Goal: Information Seeking & Learning: Learn about a topic

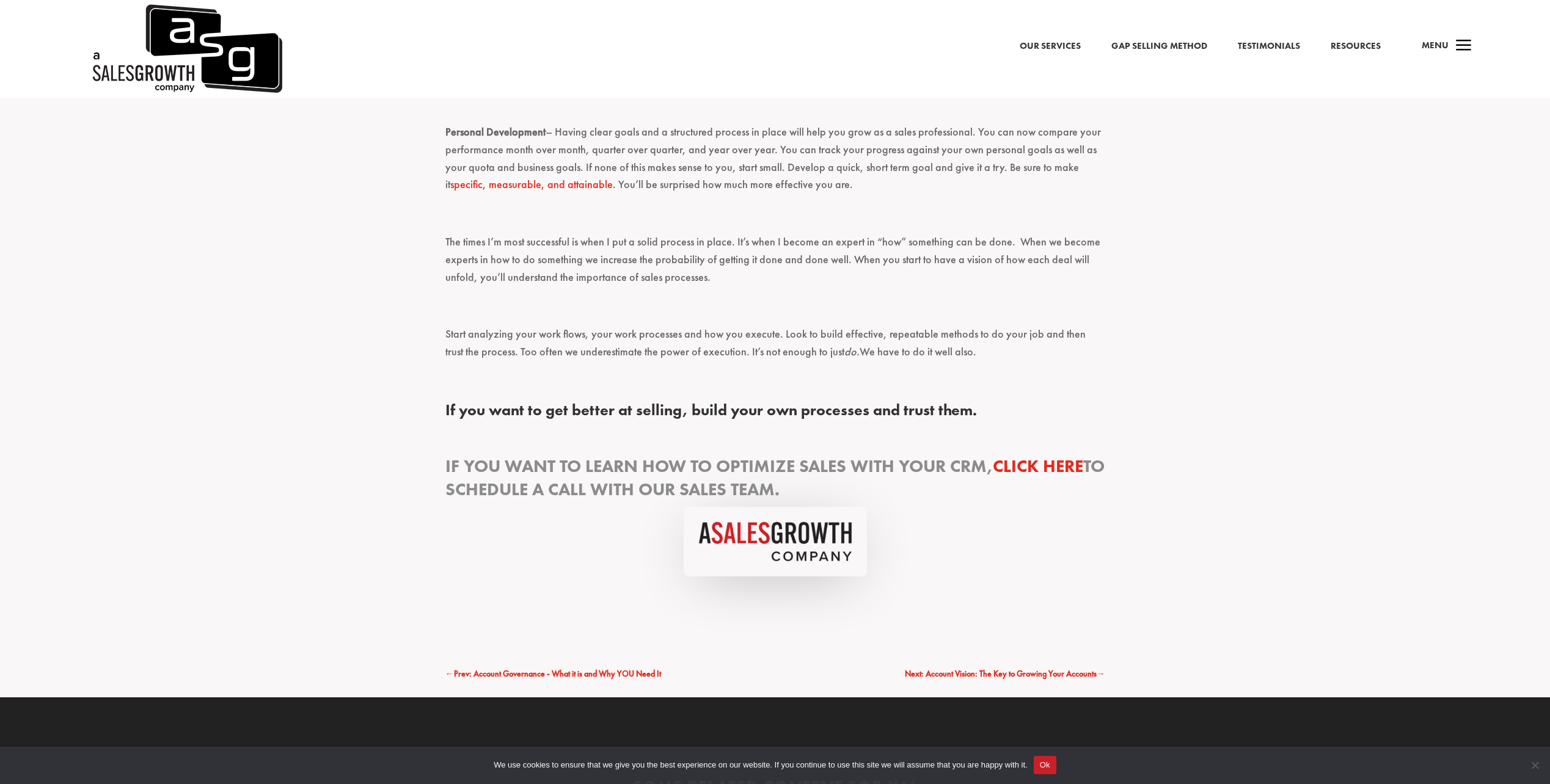
scroll to position [2137, 0]
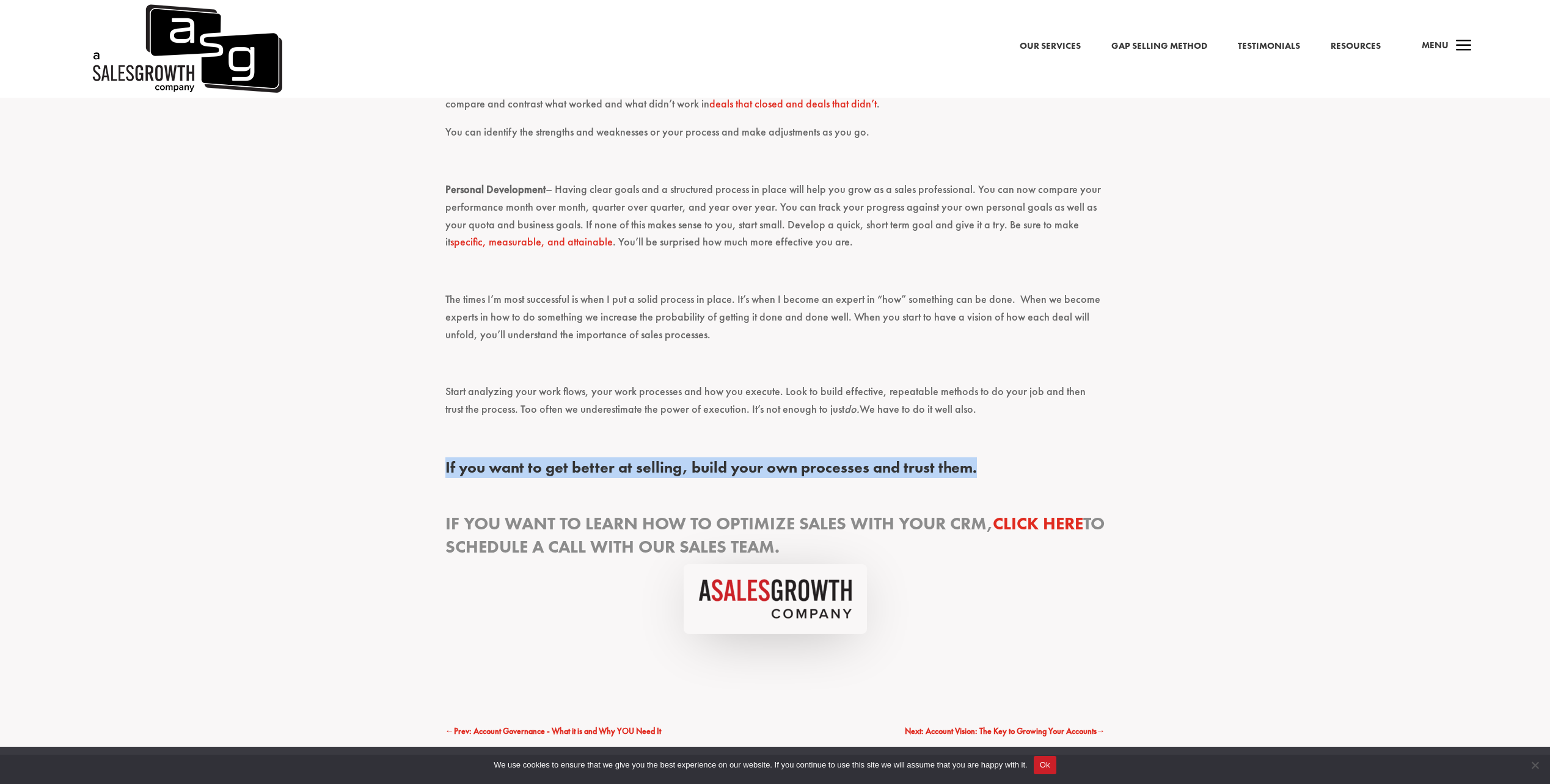
drag, startPoint x: 978, startPoint y: 450, endPoint x: 431, endPoint y: 459, distance: 547.1
drag, startPoint x: 431, startPoint y: 459, endPoint x: 572, endPoint y: 418, distance: 146.8
click at [572, 429] on p at bounding box center [775, 443] width 660 height 29
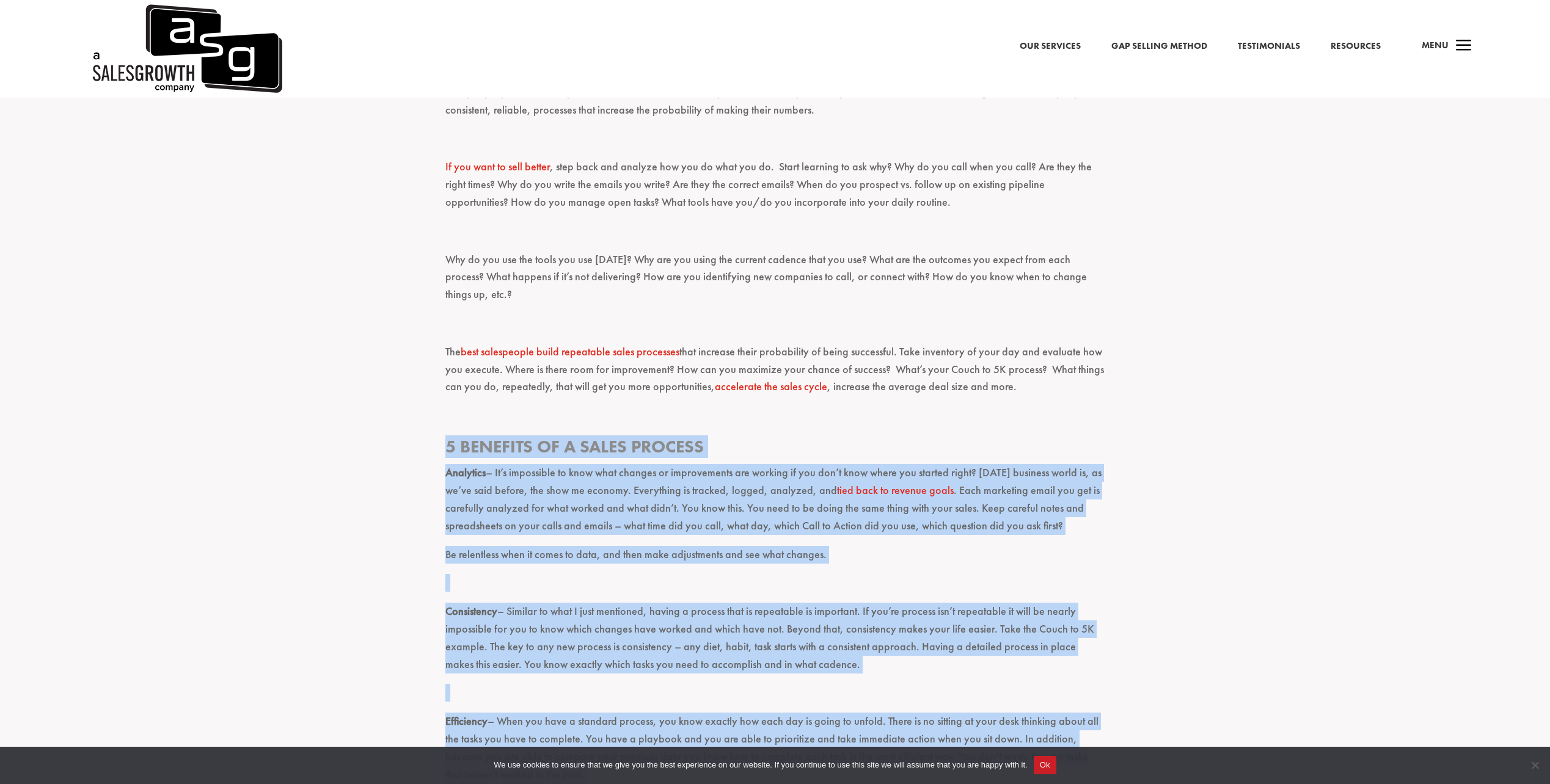
scroll to position [1343, 0]
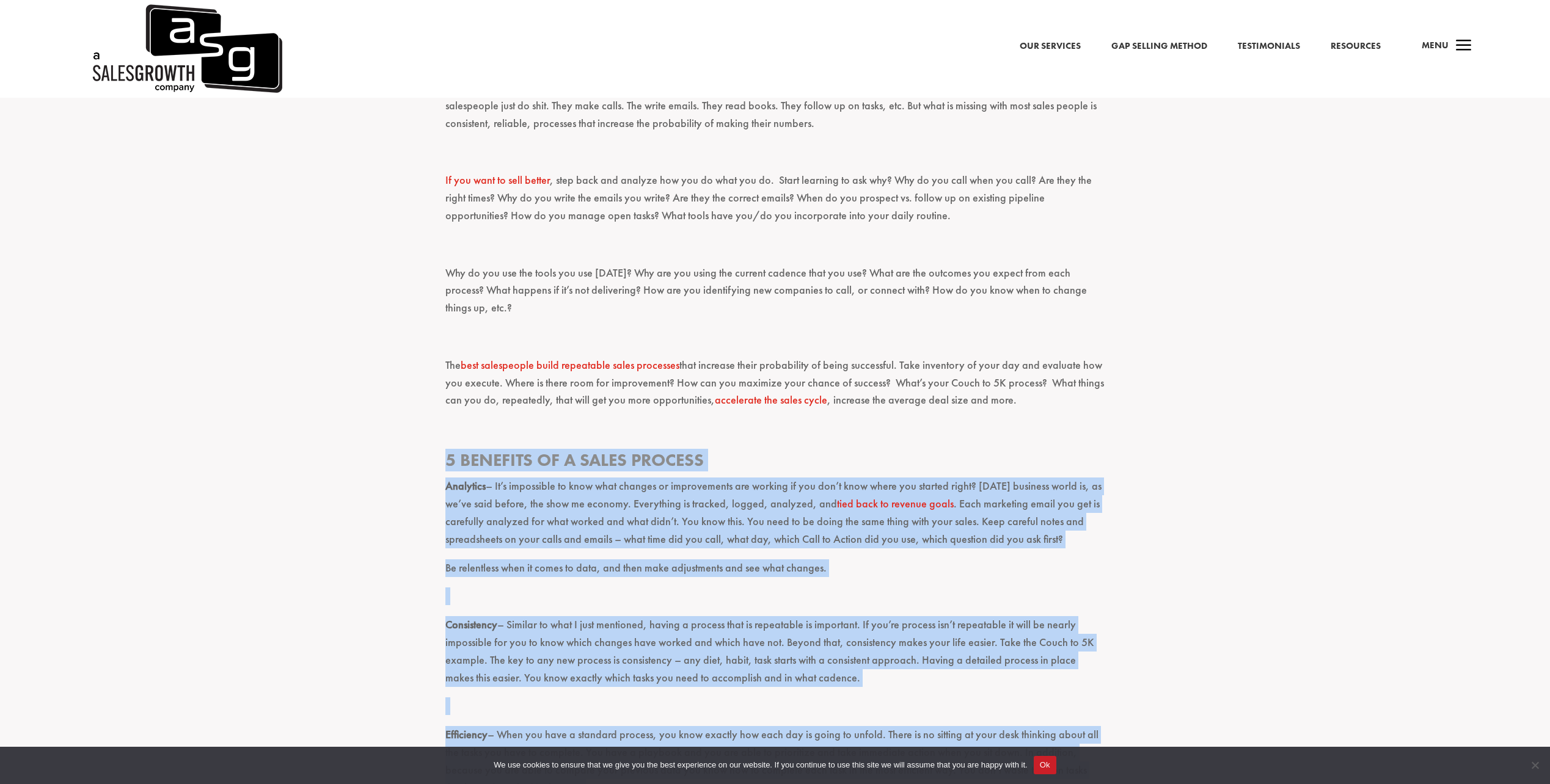
drag, startPoint x: 981, startPoint y: 453, endPoint x: 464, endPoint y: 421, distance: 518.0
click at [464, 421] on div "Do you track everything and make adjustments constantly? You should be. Persona…" at bounding box center [775, 341] width 660 height 2288
drag, startPoint x: 464, startPoint y: 421, endPoint x: 561, endPoint y: 447, distance: 100.4
copy div "2 Loremips do s Ametc Adipisc Elitseddo – Ei’t incididunt ut labo etdo magnaal …"
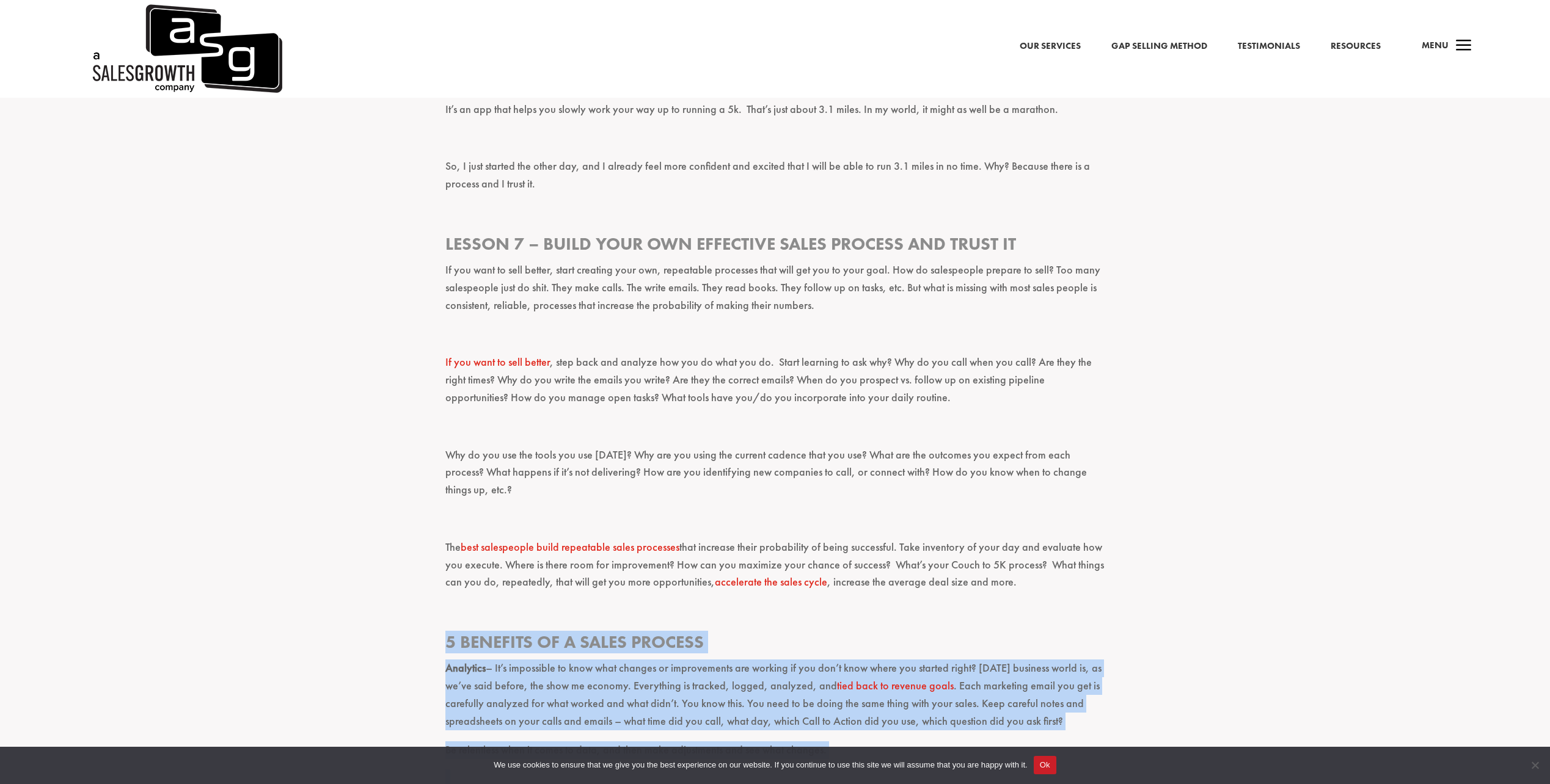
scroll to position [1160, 0]
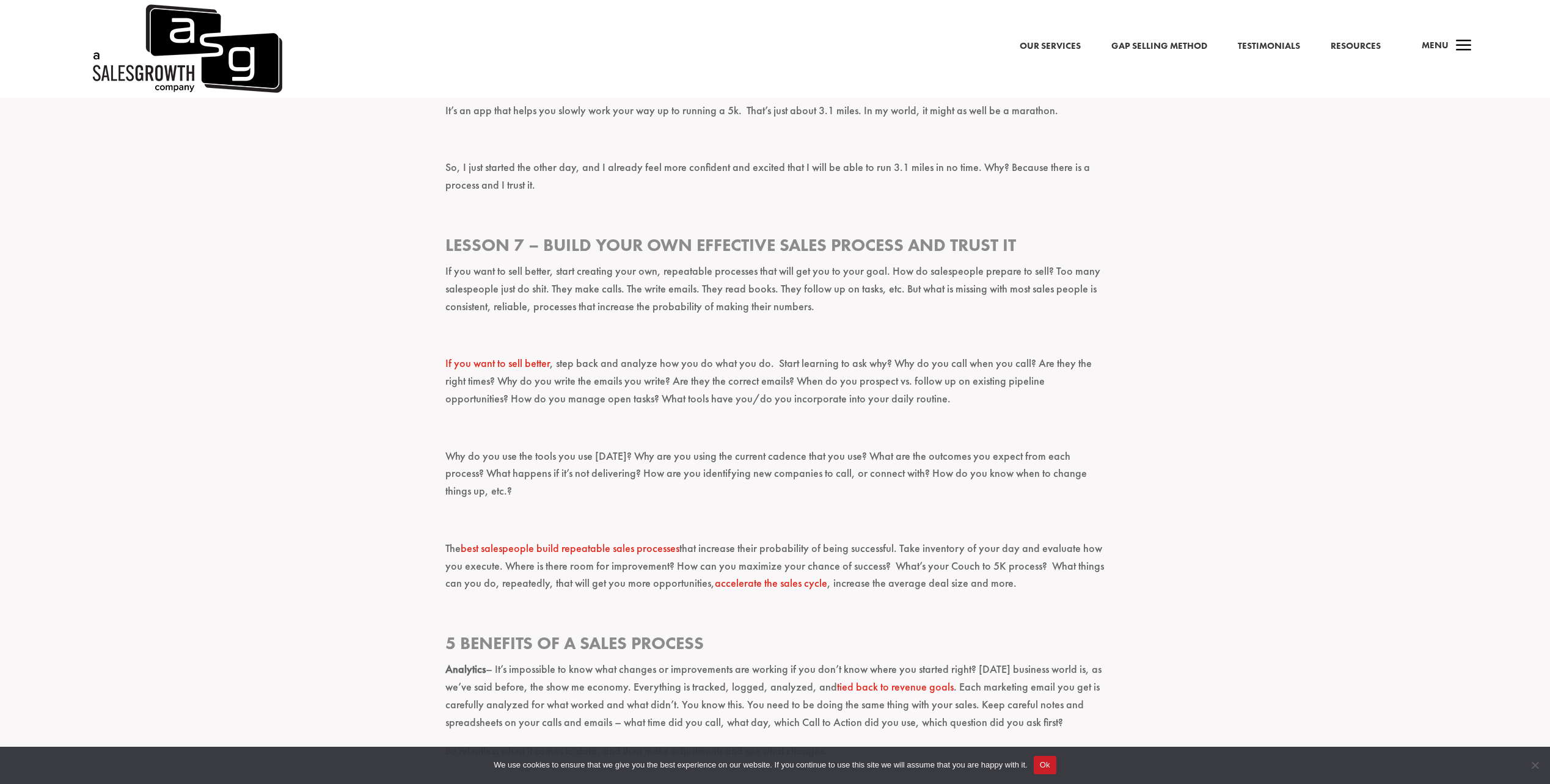
click at [466, 275] on p "If you want to sell better, start creating your own, repeatable processes that …" at bounding box center [775, 295] width 660 height 64
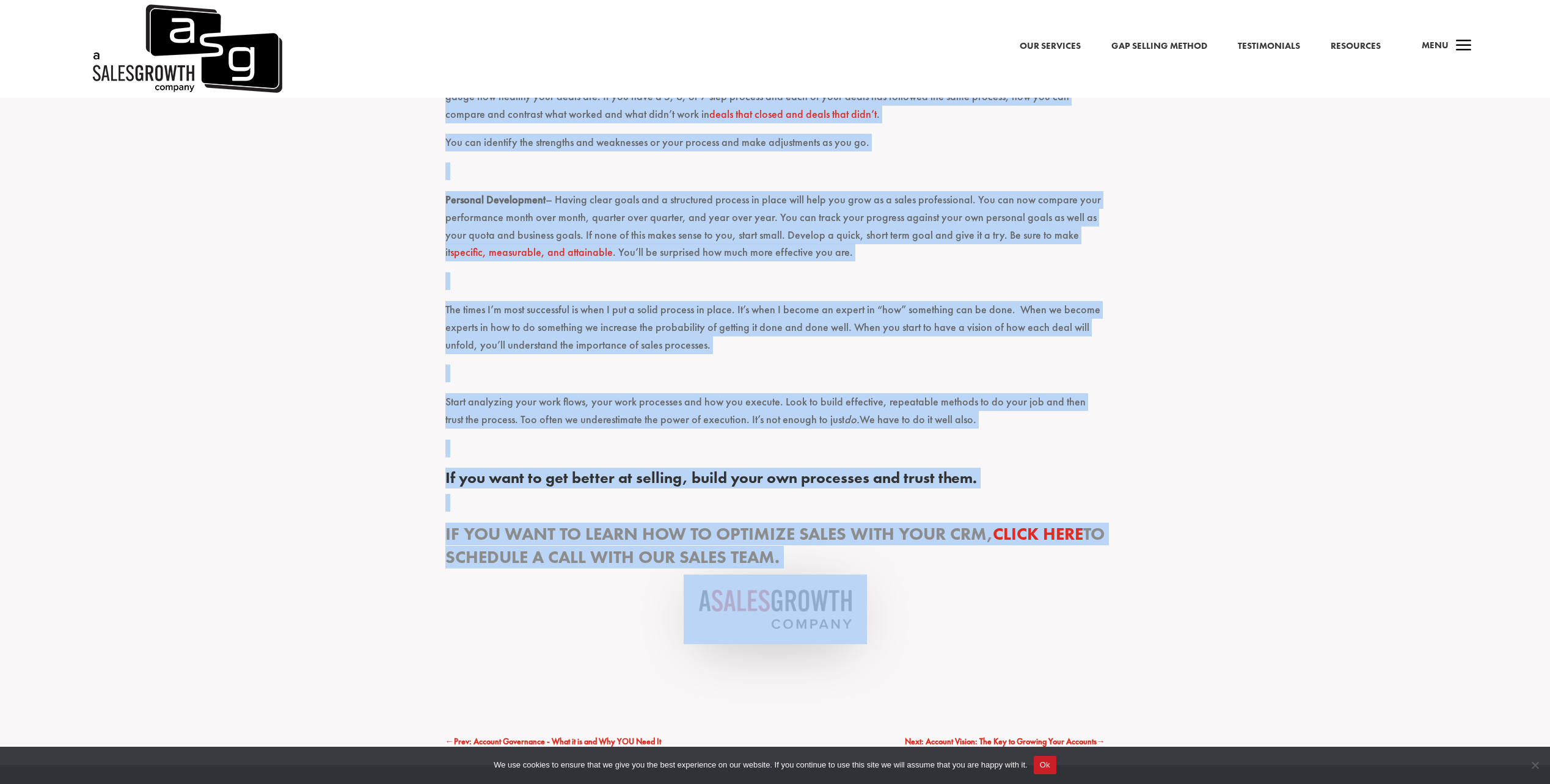
scroll to position [2150, 0]
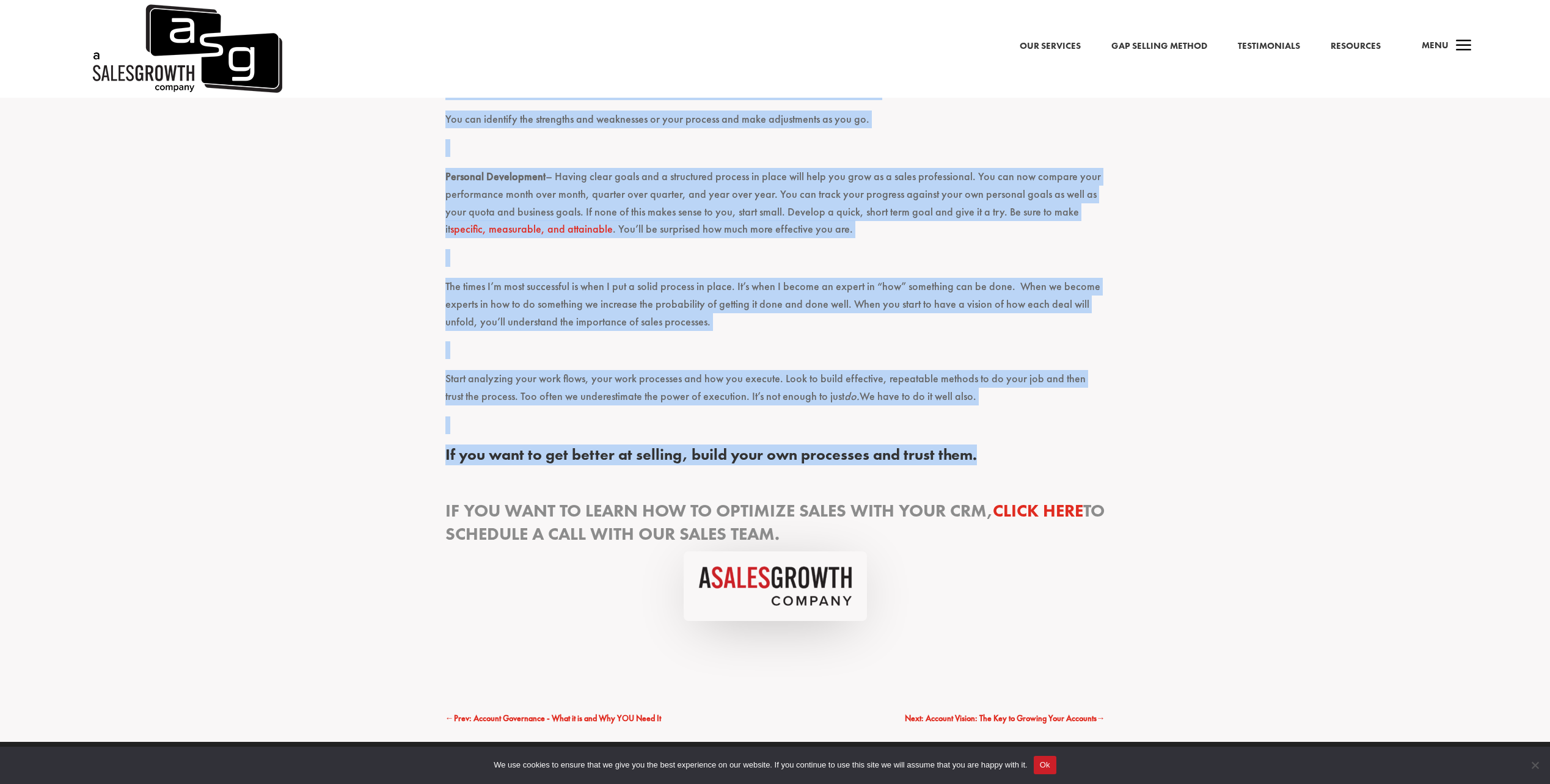
drag, startPoint x: 439, startPoint y: 243, endPoint x: 971, endPoint y: 433, distance: 564.9
drag, startPoint x: 971, startPoint y: 433, endPoint x: 908, endPoint y: 377, distance: 84.3
copy div "LOREMI 8 – Dolor Sita Con Adipiscin Elits Doeiusm tem Incid Ut La etd magn al e…"
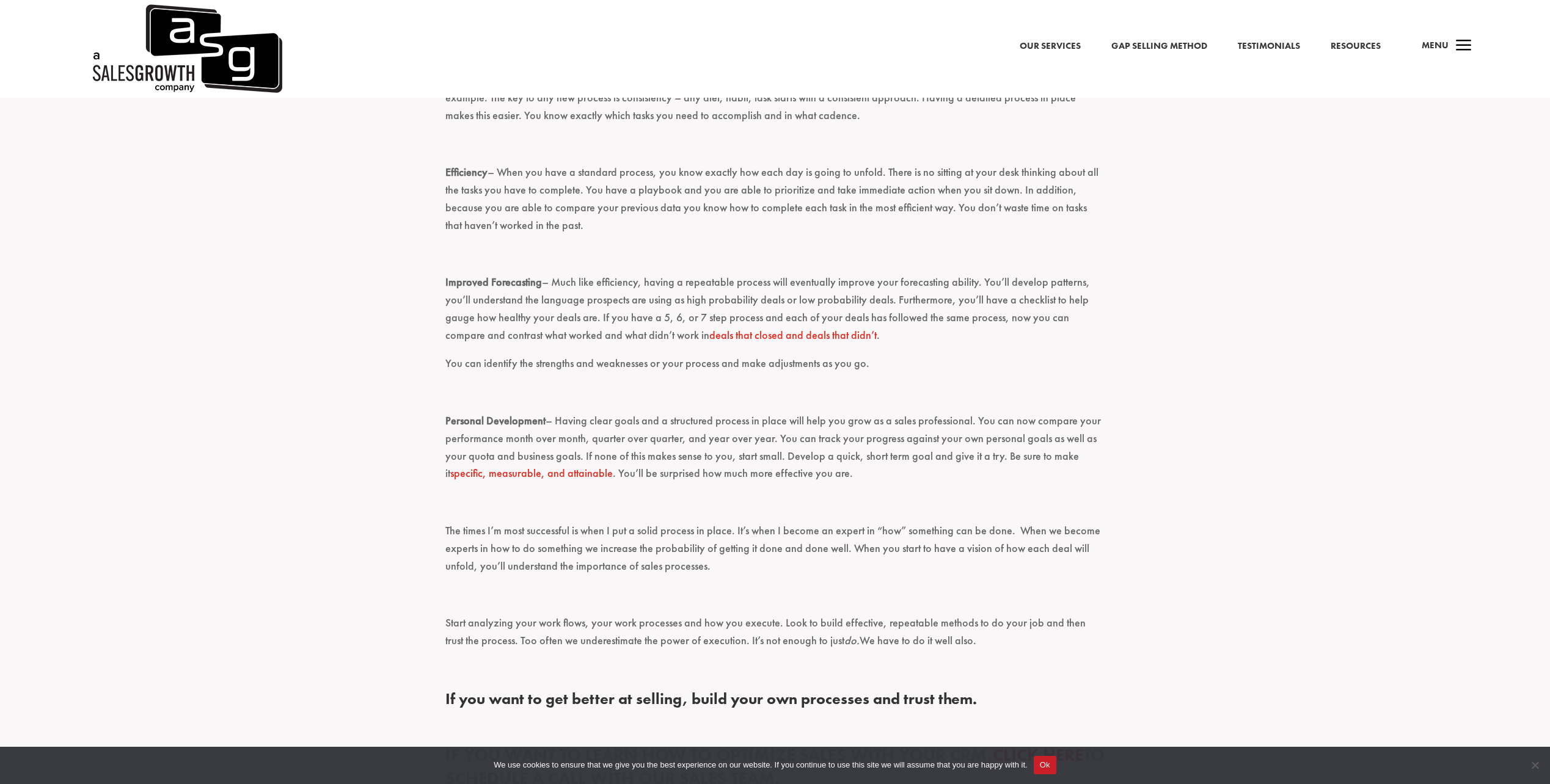
scroll to position [2028, 0]
